Goal: Obtain resource: Obtain resource

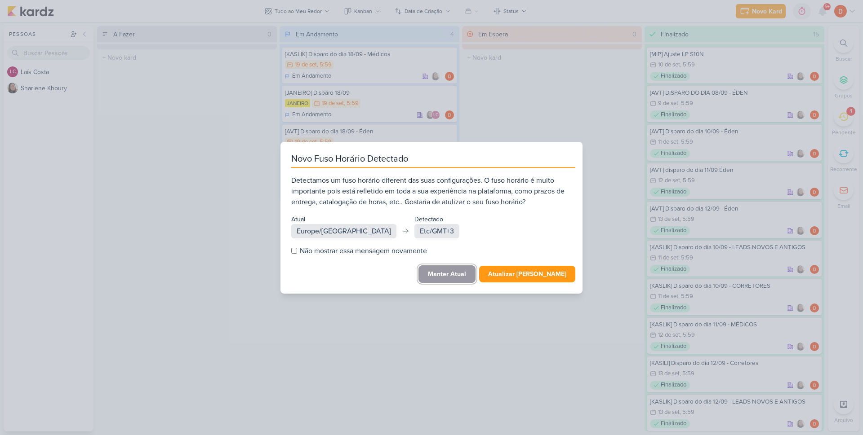
click at [469, 277] on button "Manter Atual" at bounding box center [446, 275] width 57 height 18
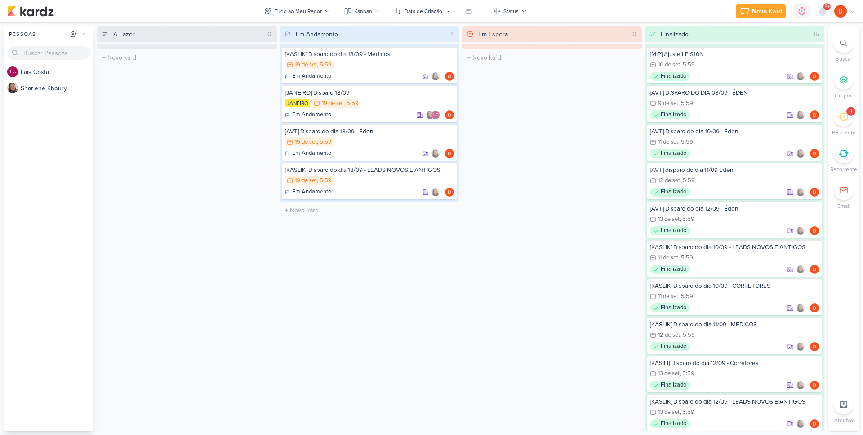
click at [845, 126] on div "1" at bounding box center [844, 117] width 20 height 20
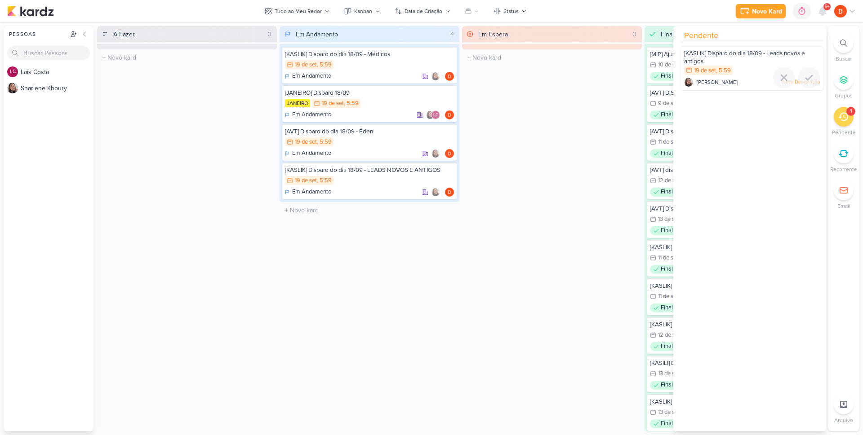
drag, startPoint x: 804, startPoint y: 77, endPoint x: 771, endPoint y: 87, distance: 34.1
click at [804, 77] on icon at bounding box center [808, 77] width 11 height 11
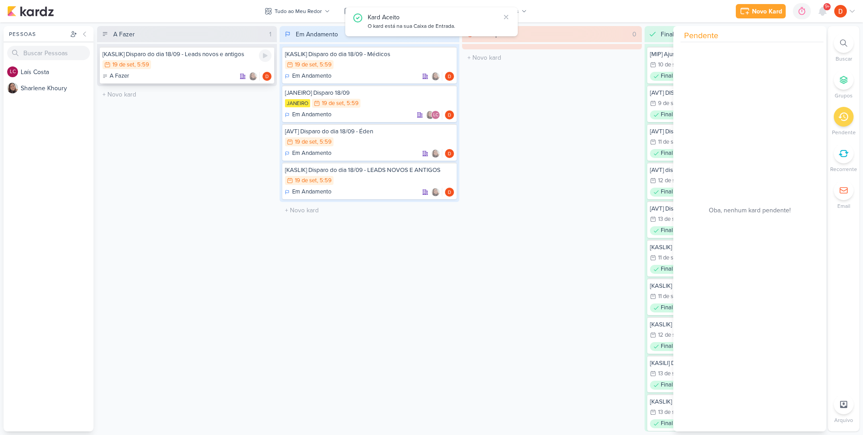
click at [181, 68] on div "19/9 [DATE] 5:59" at bounding box center [186, 65] width 169 height 10
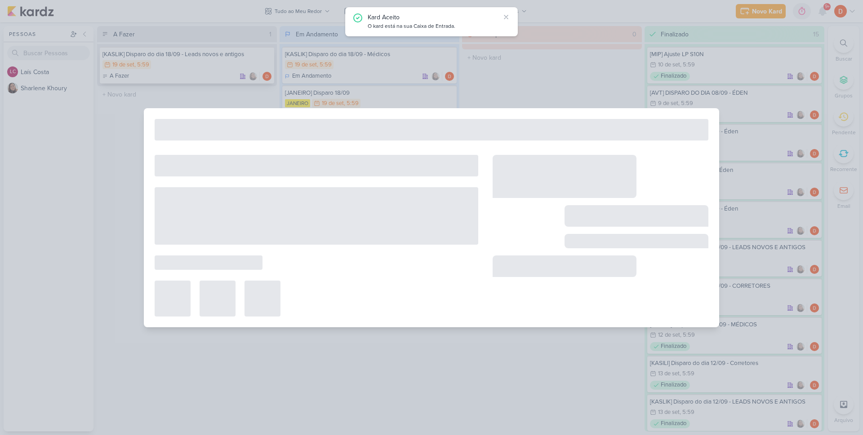
click at [181, 68] on div at bounding box center [431, 217] width 863 height 435
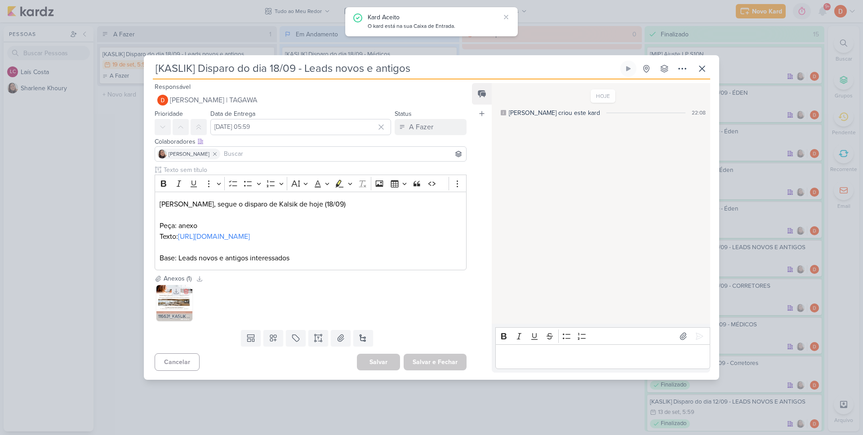
click at [177, 295] on icon at bounding box center [176, 292] width 6 height 6
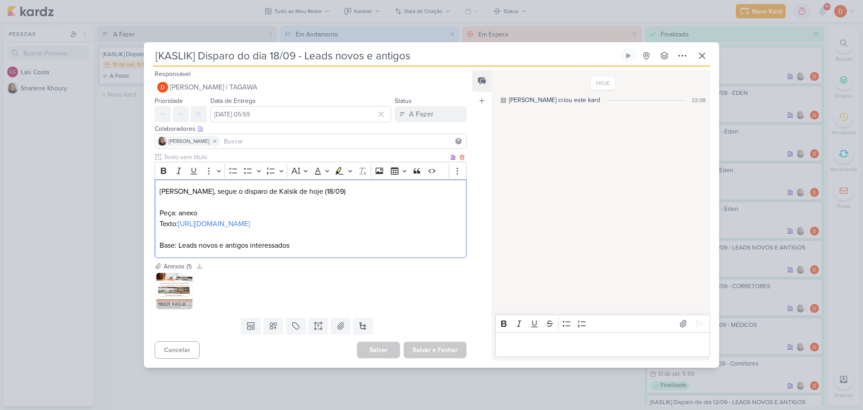
click at [178, 221] on p "Texto: [URL][DOMAIN_NAME]" at bounding box center [311, 223] width 302 height 11
copy p "[URL][DOMAIN_NAME]"
click at [220, 229] on p "Texto: [URL][DOMAIN_NAME]" at bounding box center [311, 223] width 302 height 11
drag, startPoint x: 215, startPoint y: 233, endPoint x: 178, endPoint y: 218, distance: 40.3
click at [178, 218] on p "Texto: [URL][DOMAIN_NAME] ⁠⁠⁠⁠⁠⁠⁠" at bounding box center [311, 223] width 302 height 11
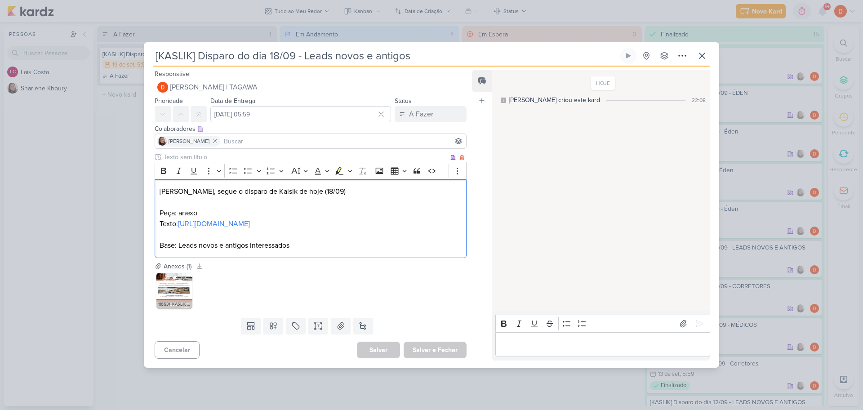
copy p "[URL][DOMAIN_NAME]"
click at [240, 229] on p "Texto: [URL][DOMAIN_NAME]" at bounding box center [311, 223] width 302 height 11
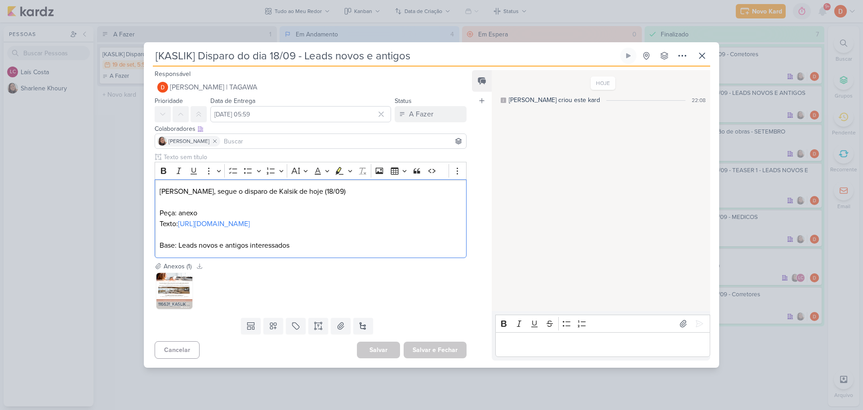
drag, startPoint x: 108, startPoint y: 147, endPoint x: 131, endPoint y: 124, distance: 33.0
click at [112, 143] on div "[KASLIK] Disparo do dia 18/09 - Leads novos e antigos" at bounding box center [431, 205] width 863 height 410
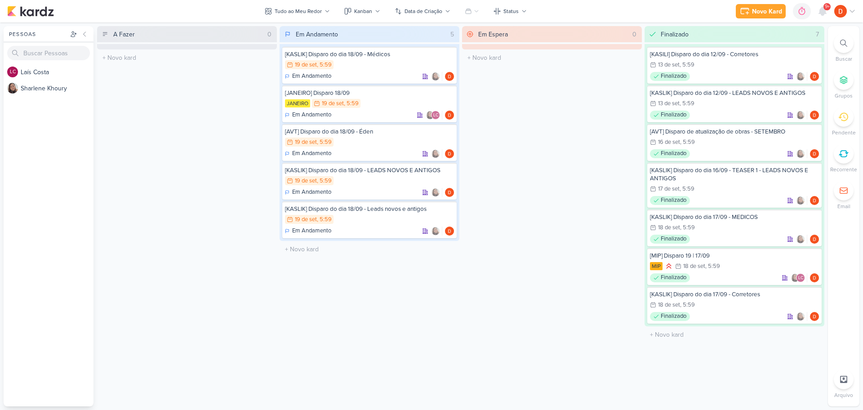
click at [512, 115] on div "Em Espera 0 O título do kard deve ter menos que 100 caracteres" at bounding box center [552, 216] width 180 height 380
